Goal: Navigation & Orientation: Find specific page/section

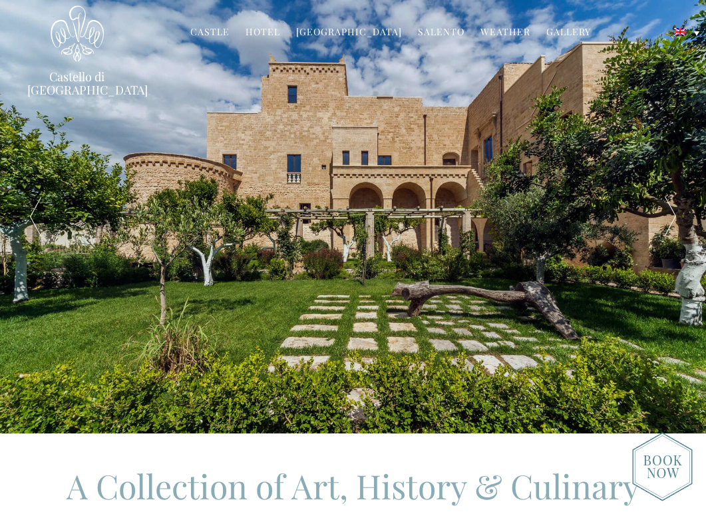
click at [671, 220] on div at bounding box center [671, 216] width 71 height 433
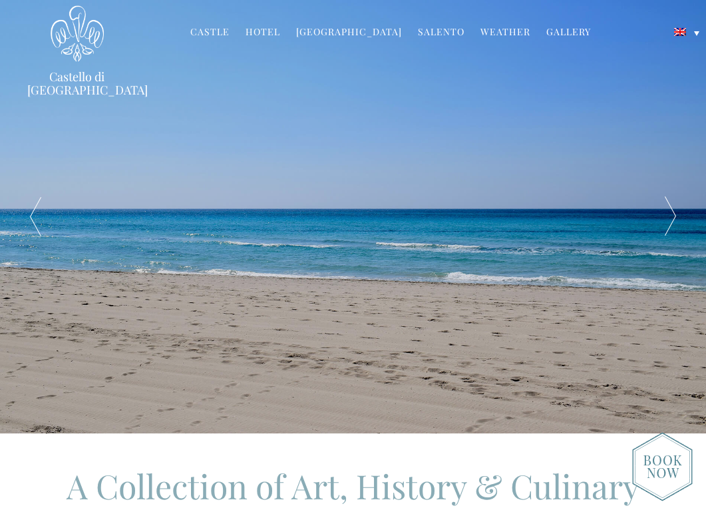
click at [671, 220] on div at bounding box center [671, 216] width 71 height 433
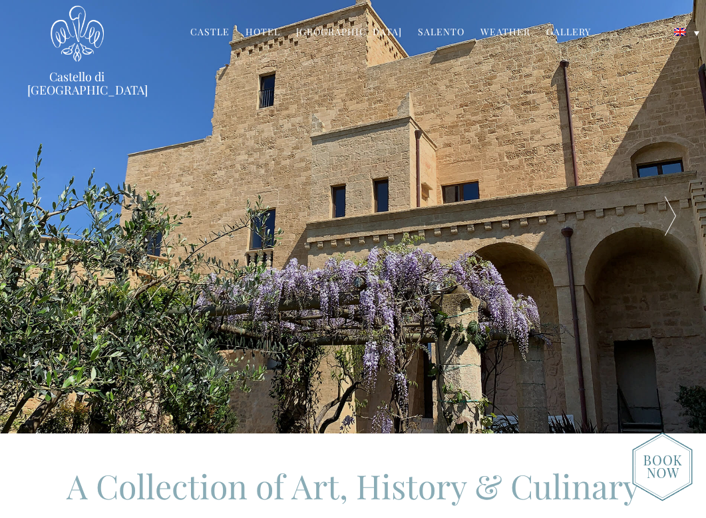
click at [671, 220] on div at bounding box center [671, 216] width 71 height 433
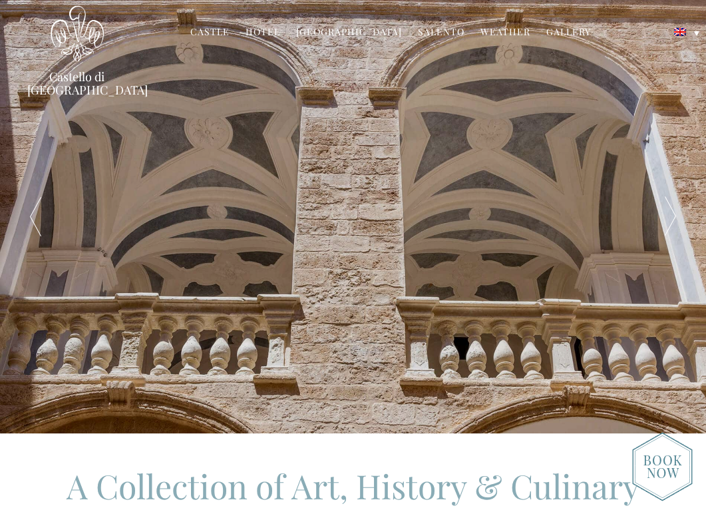
click at [671, 220] on div at bounding box center [671, 216] width 71 height 433
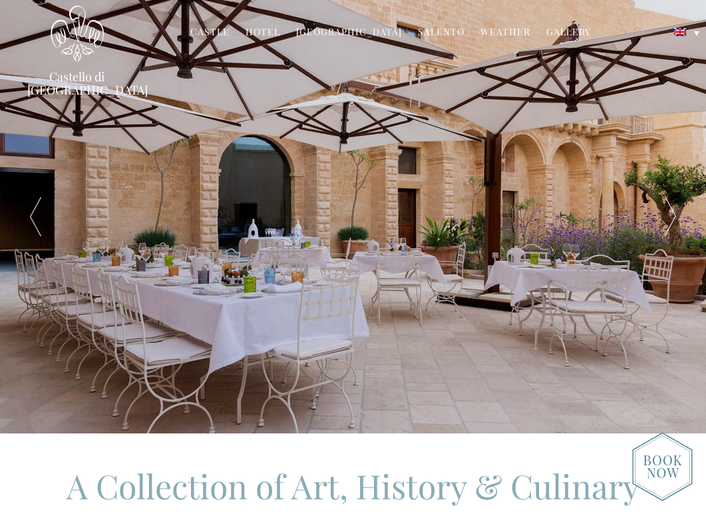
click at [671, 220] on div at bounding box center [671, 216] width 71 height 433
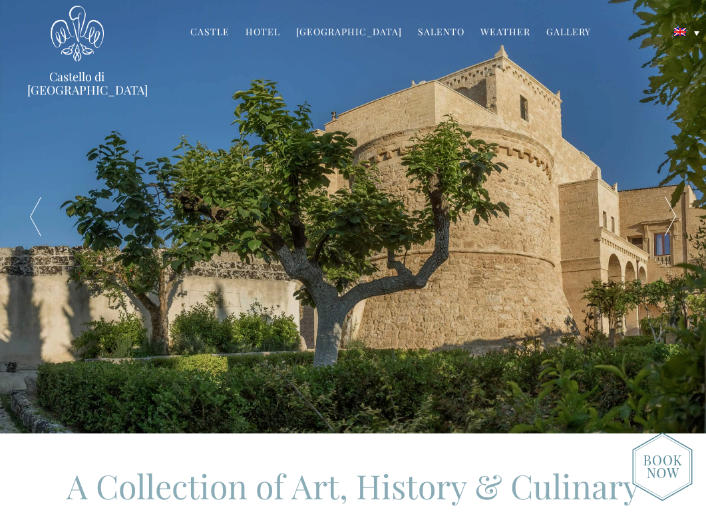
click at [671, 220] on div at bounding box center [671, 216] width 71 height 433
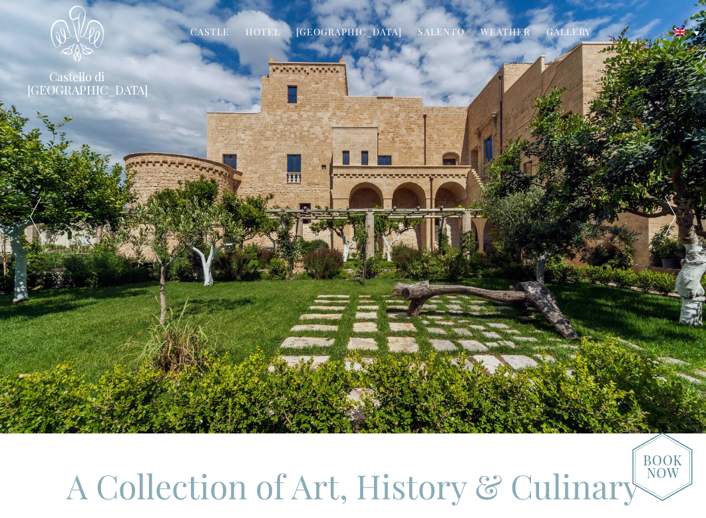
click at [671, 220] on div at bounding box center [671, 216] width 71 height 433
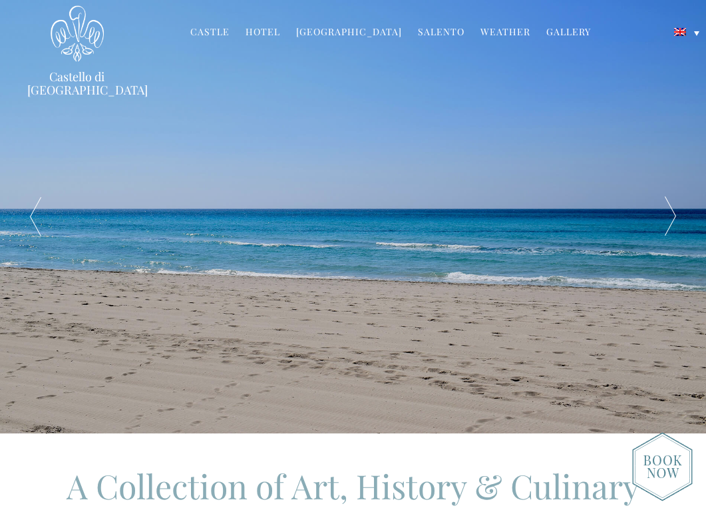
click at [671, 220] on div at bounding box center [671, 216] width 71 height 433
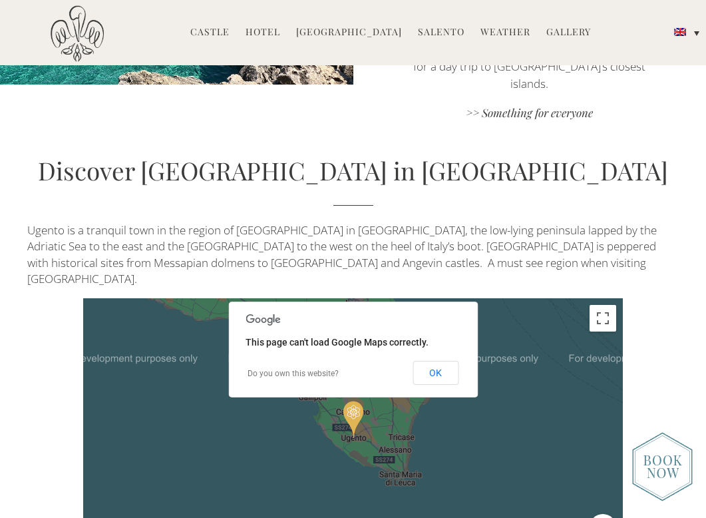
scroll to position [2452, 0]
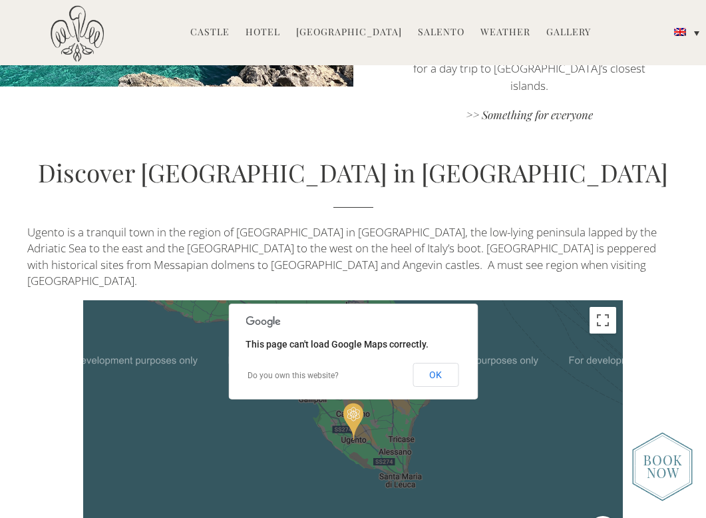
click at [355, 403] on img "Castello di Ugento" at bounding box center [354, 421] width 20 height 37
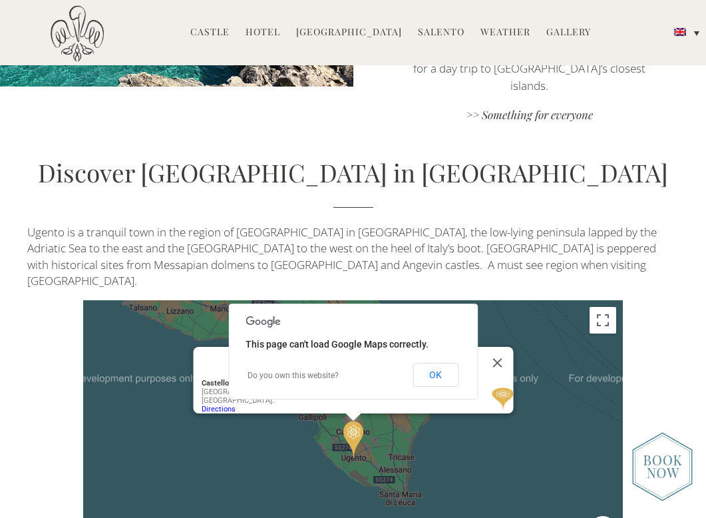
click at [501, 332] on div "Castello di Ugento Castello di Ugento a 17th-century castle, luxury hotel and h…" at bounding box center [353, 440] width 540 height 280
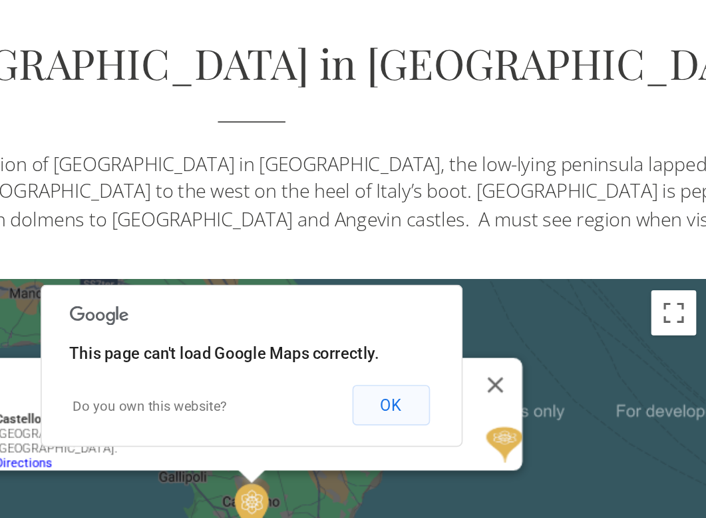
click at [447, 363] on button "OK" at bounding box center [436, 375] width 46 height 24
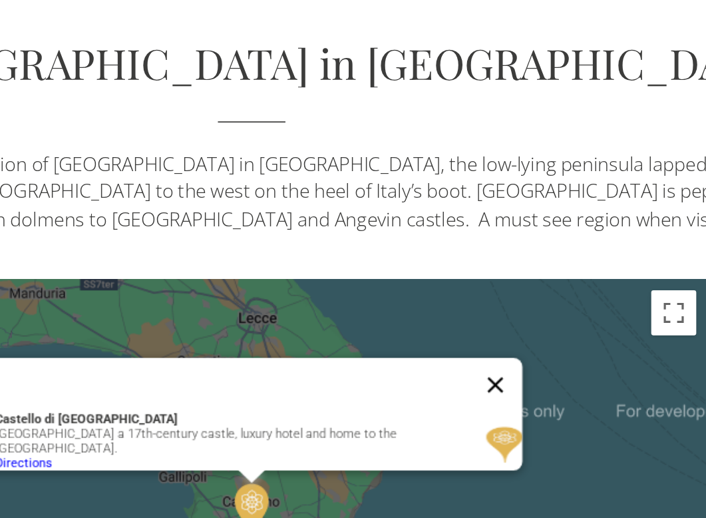
click at [499, 347] on button "Close" at bounding box center [497, 363] width 32 height 32
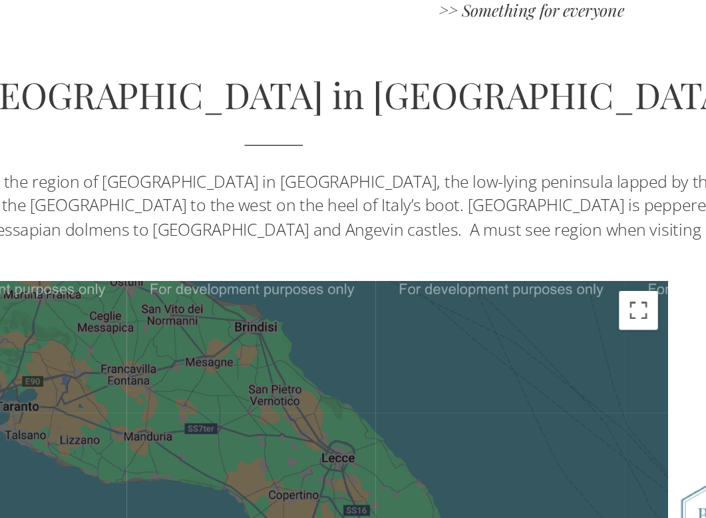
drag, startPoint x: 333, startPoint y: 291, endPoint x: 336, endPoint y: 322, distance: 31.5
click at [338, 323] on div at bounding box center [353, 440] width 540 height 280
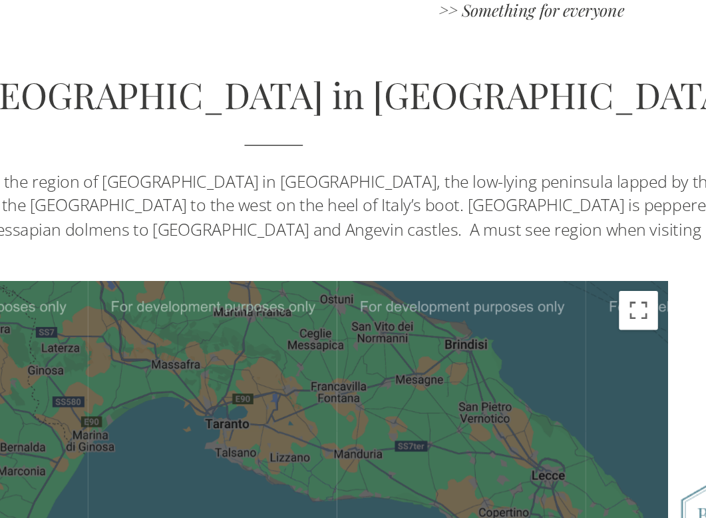
drag, startPoint x: 336, startPoint y: 322, endPoint x: 520, endPoint y: 406, distance: 201.7
click at [520, 406] on div at bounding box center [353, 440] width 540 height 280
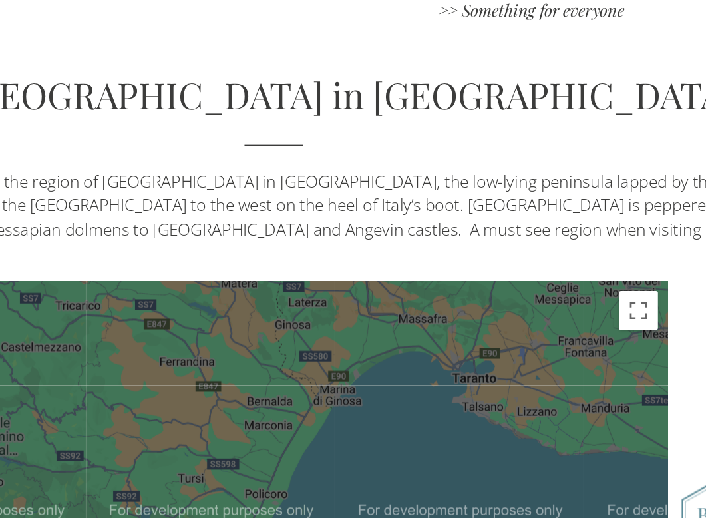
drag, startPoint x: 338, startPoint y: 324, endPoint x: 506, endPoint y: 294, distance: 171.1
click at [507, 300] on div at bounding box center [353, 440] width 540 height 280
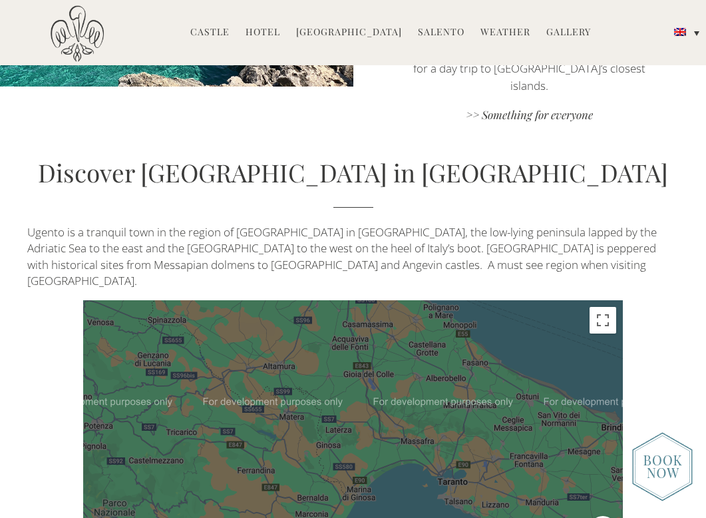
drag, startPoint x: 443, startPoint y: 220, endPoint x: 346, endPoint y: 292, distance: 120.9
click at [346, 300] on div at bounding box center [353, 440] width 540 height 280
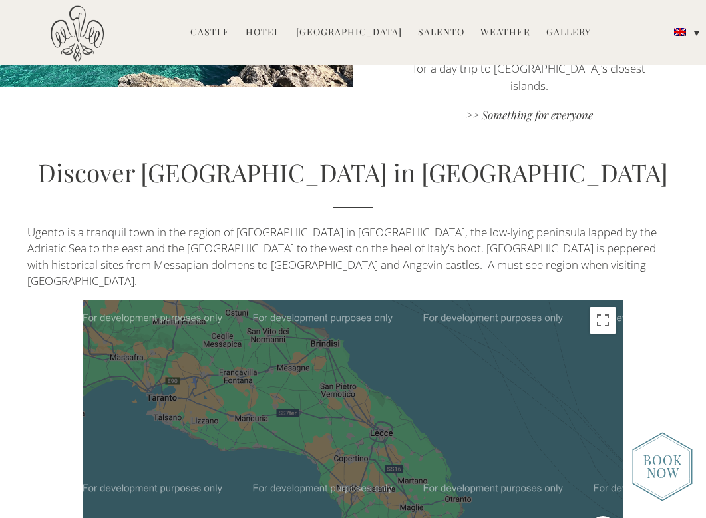
drag, startPoint x: 469, startPoint y: 314, endPoint x: 235, endPoint y: 282, distance: 235.9
click at [235, 300] on div at bounding box center [353, 440] width 540 height 280
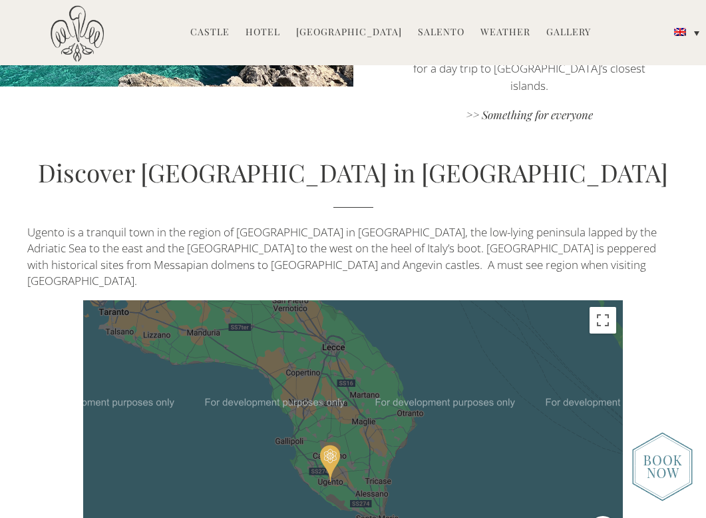
drag, startPoint x: 379, startPoint y: 320, endPoint x: 328, endPoint y: 232, distance: 100.8
click at [328, 300] on div at bounding box center [353, 440] width 540 height 280
click at [244, 31] on ul "Castle History Frescoes Museum Garden Family Timeline of Salento Hotel Castello…" at bounding box center [391, 33] width 523 height 29
click at [224, 35] on link "Castle" at bounding box center [209, 32] width 39 height 15
